Goal: Information Seeking & Learning: Learn about a topic

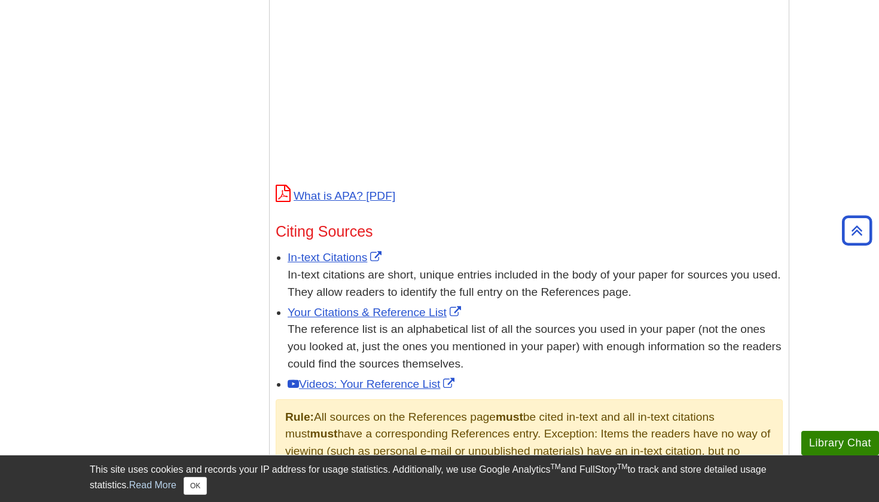
scroll to position [512, 0]
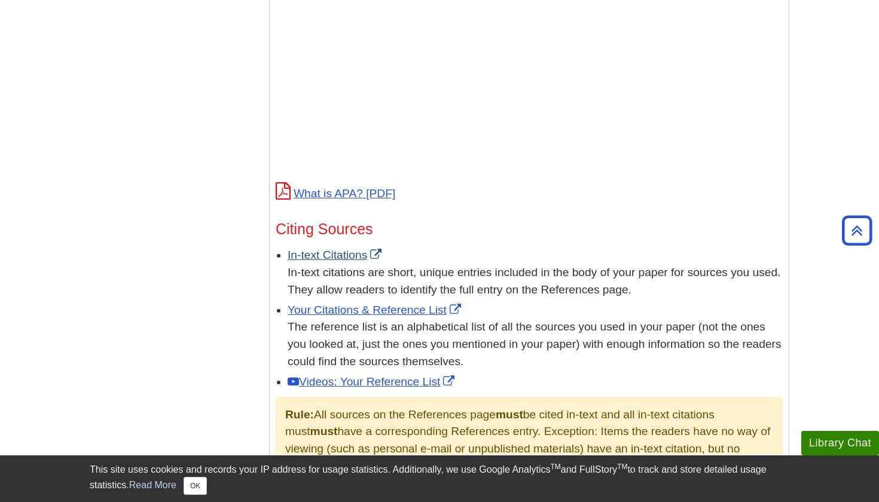
click at [307, 251] on link "In-text Citations" at bounding box center [336, 255] width 97 height 13
click at [322, 306] on link "Your Citations & Reference List" at bounding box center [376, 310] width 176 height 13
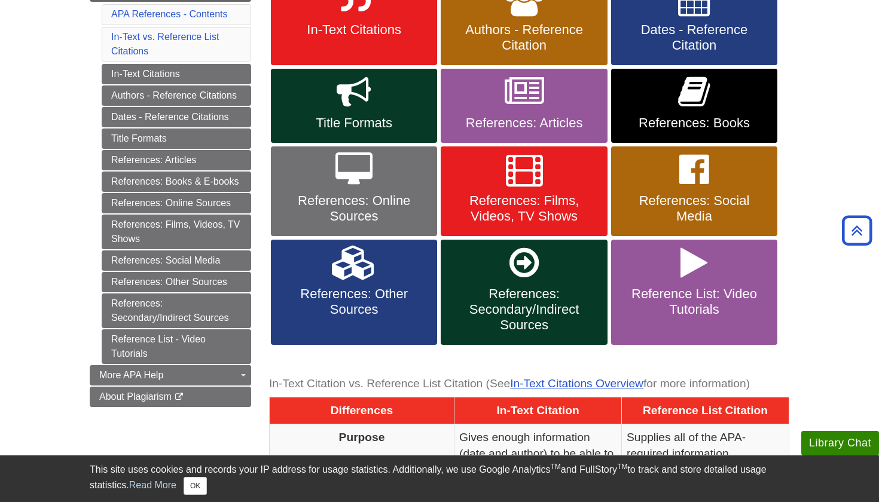
scroll to position [292, 0]
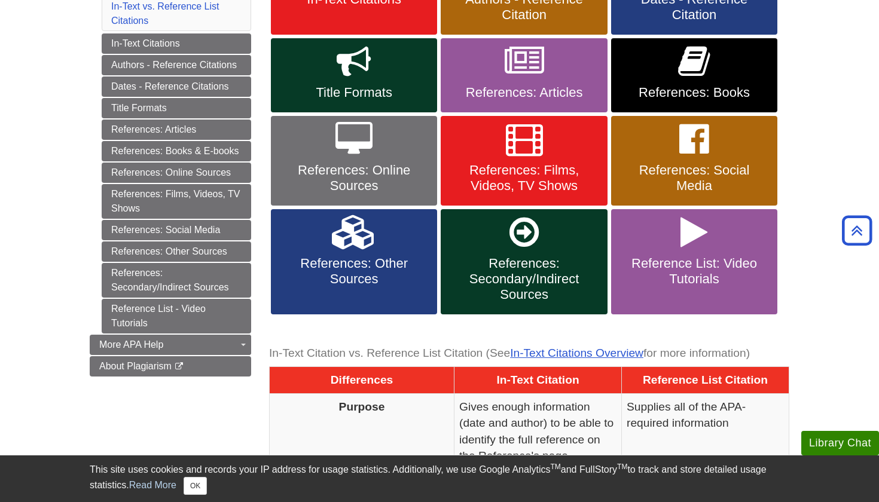
click at [692, 218] on icon at bounding box center [694, 232] width 27 height 35
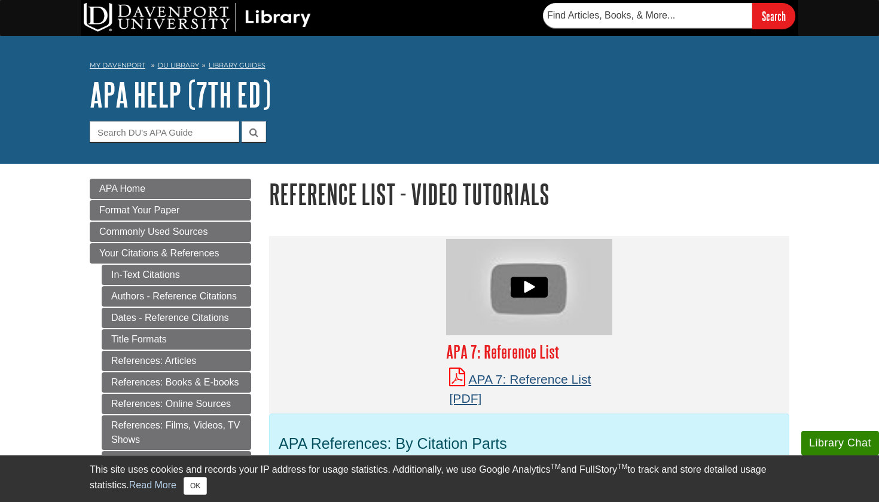
click at [509, 379] on link "APA 7: Reference List" at bounding box center [520, 389] width 142 height 33
